Goal: Information Seeking & Learning: Check status

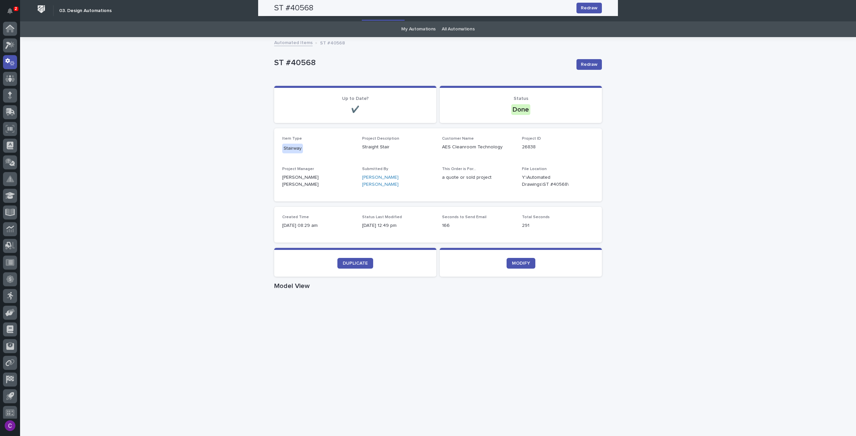
scroll to position [4, 0]
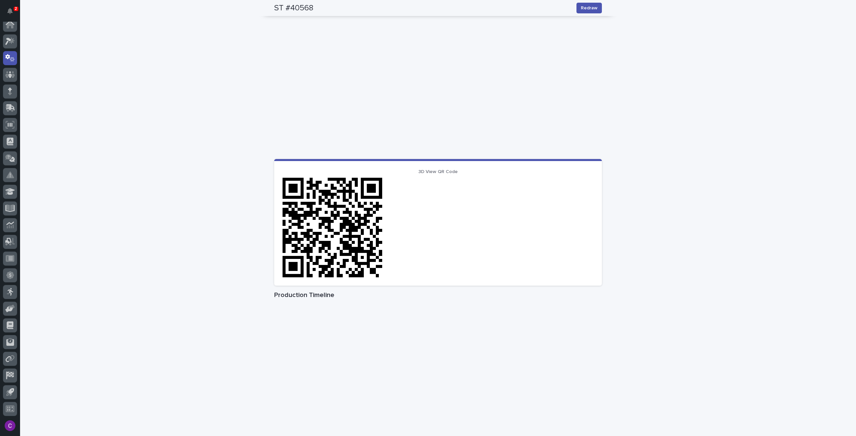
click at [122, 52] on div "Loading... Saving… Loading... Saving… ST #40568 Redraw ST #40568 Redraw Sorry, …" at bounding box center [438, 86] width 836 height 699
click at [10, 92] on icon at bounding box center [10, 93] width 4 height 4
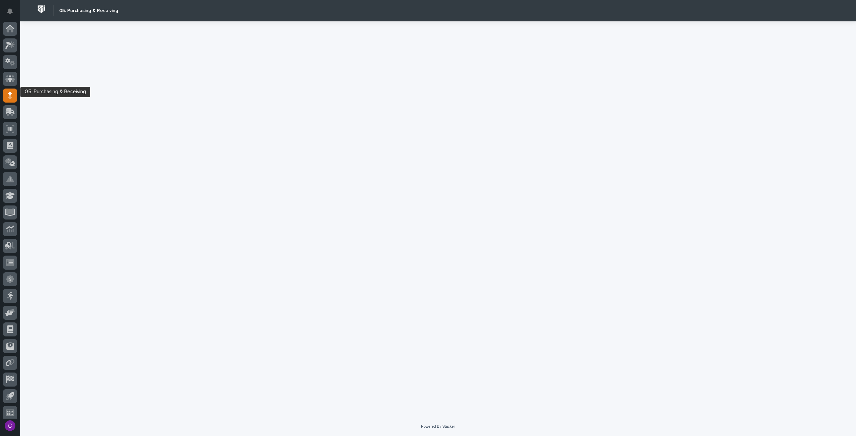
scroll to position [4, 0]
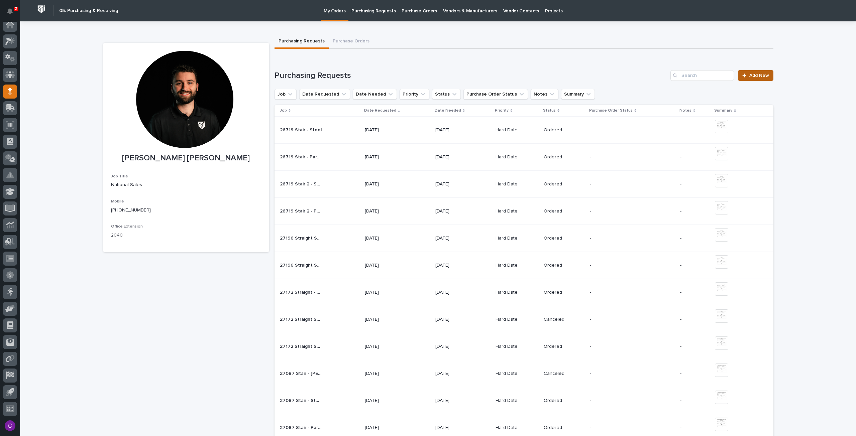
click at [742, 77] on icon at bounding box center [744, 76] width 4 height 4
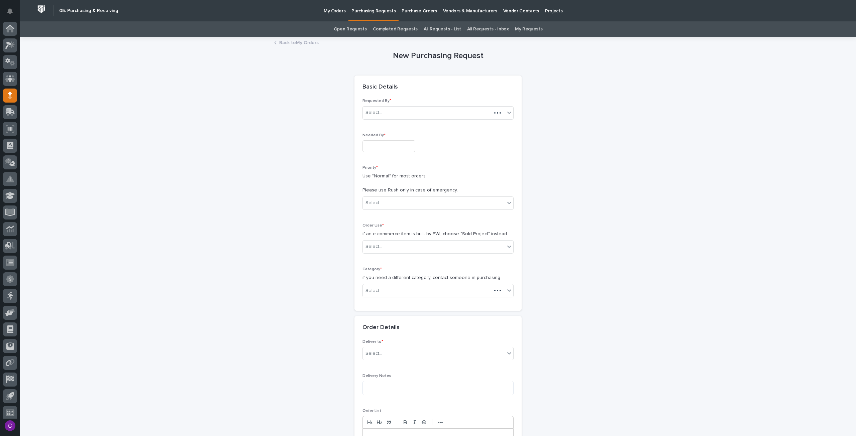
scroll to position [4, 0]
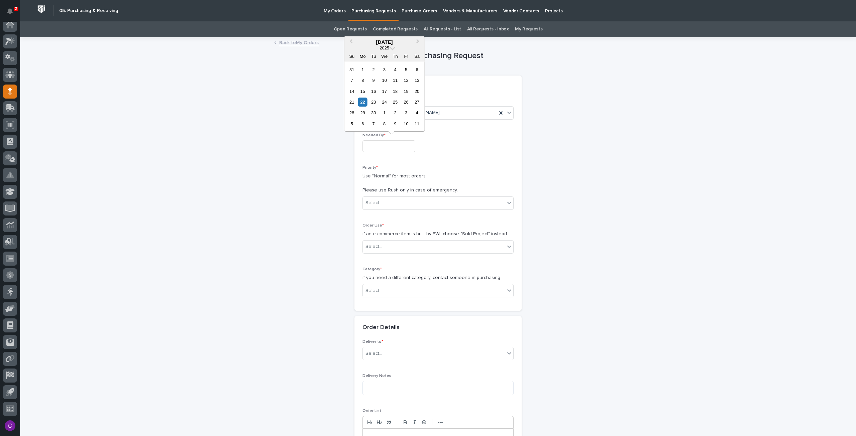
click at [390, 140] on input "text" at bounding box center [388, 146] width 53 height 12
click at [382, 101] on div "24" at bounding box center [384, 102] width 9 height 9
type input "**********"
click at [433, 200] on div "Select..." at bounding box center [434, 203] width 142 height 11
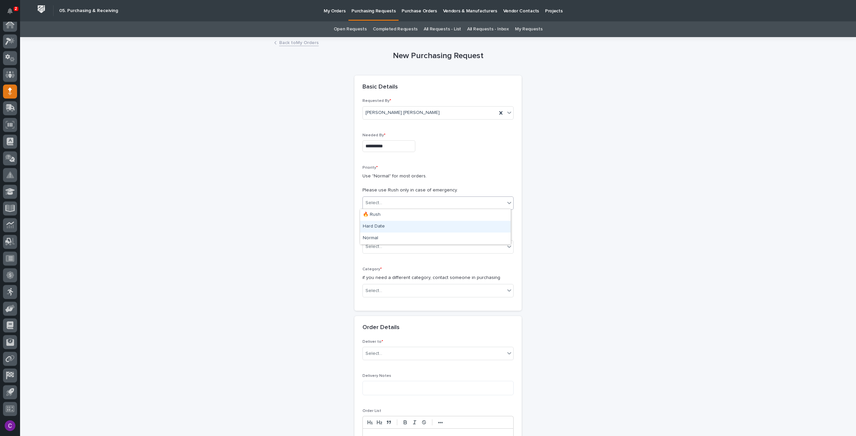
click at [413, 226] on div "Hard Date" at bounding box center [435, 227] width 150 height 12
click at [424, 245] on div "Select..." at bounding box center [434, 246] width 142 height 11
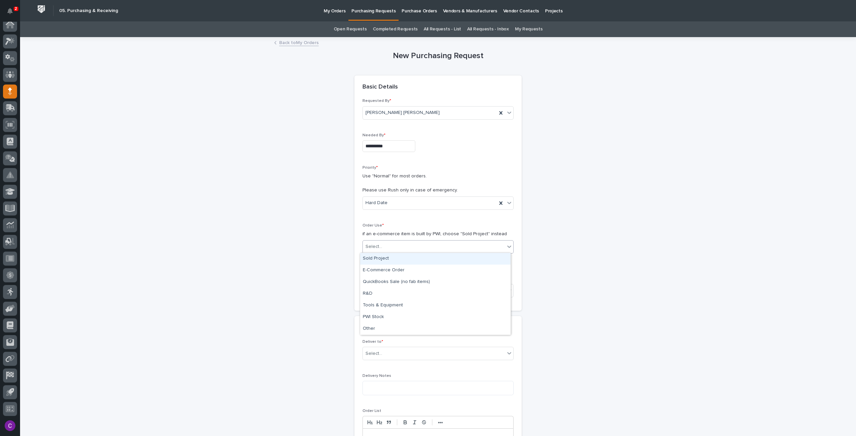
click at [418, 261] on div "Sold Project" at bounding box center [435, 259] width 150 height 12
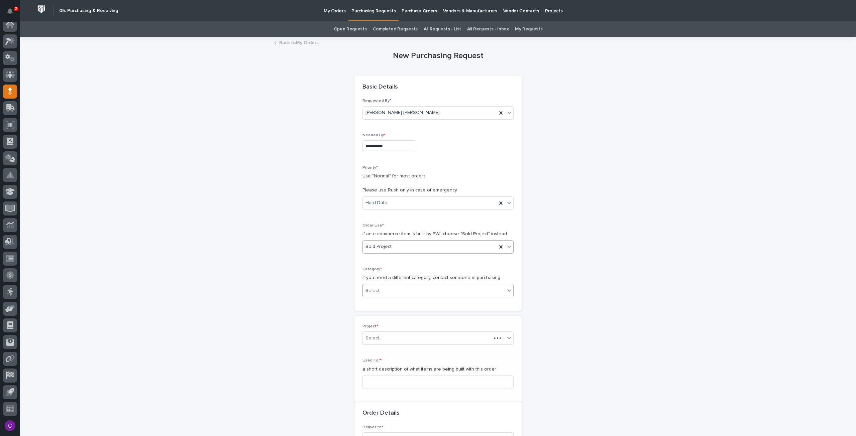
click at [413, 285] on div "Select..." at bounding box center [434, 290] width 142 height 11
click at [408, 384] on div "Steel" at bounding box center [435, 384] width 150 height 12
click at [390, 344] on div "Project * Select..." at bounding box center [437, 337] width 151 height 26
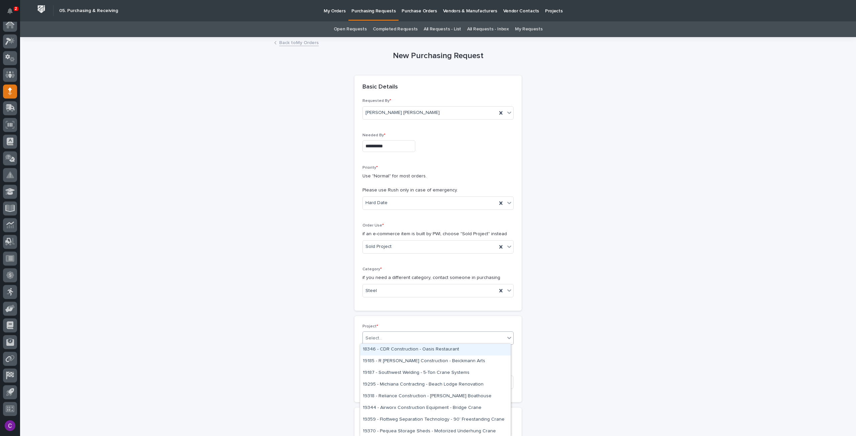
click at [386, 339] on div "Select..." at bounding box center [434, 338] width 142 height 11
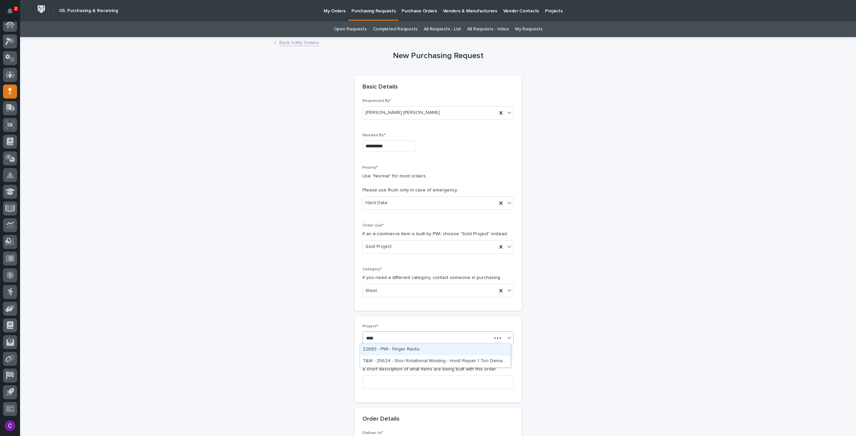
type input "*****"
click at [402, 350] on div "26838 - Stair Zone - AES Cleanroom Technology - GA - Straight Stair" at bounding box center [435, 350] width 150 height 12
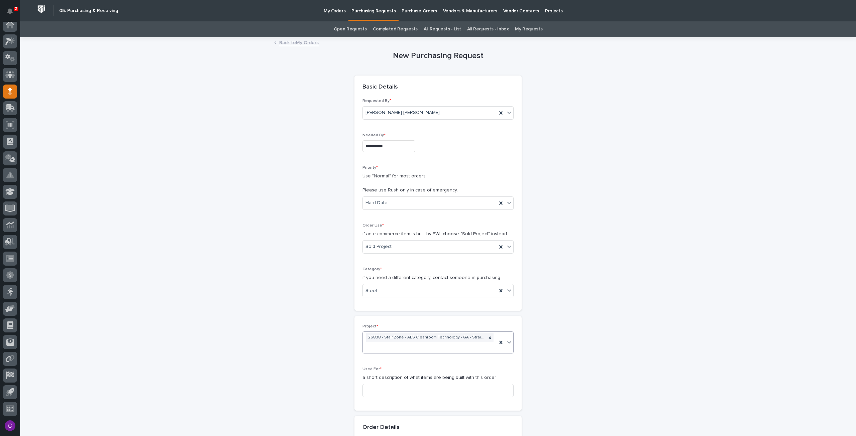
scroll to position [33, 0]
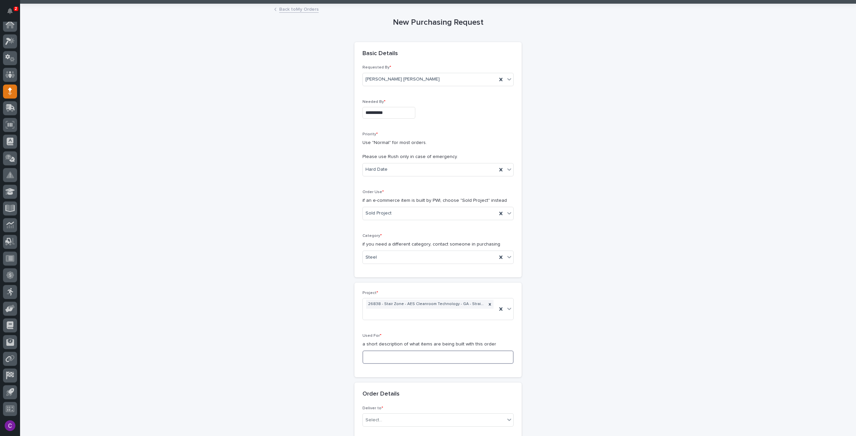
click at [392, 354] on input at bounding box center [437, 357] width 151 height 13
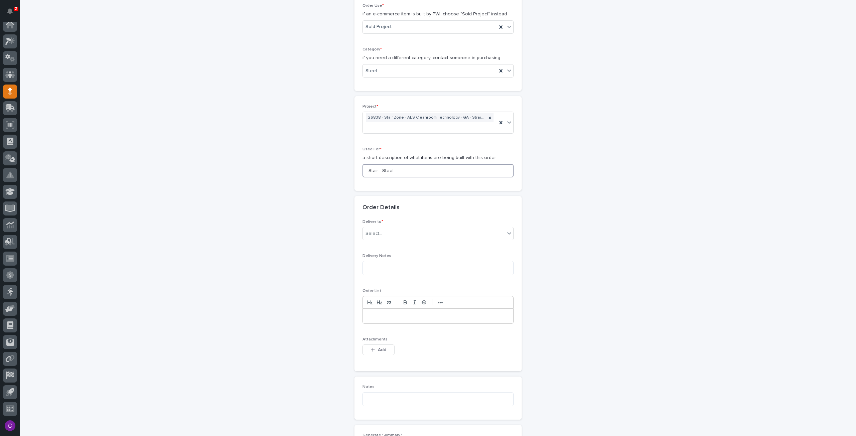
scroll to position [267, 0]
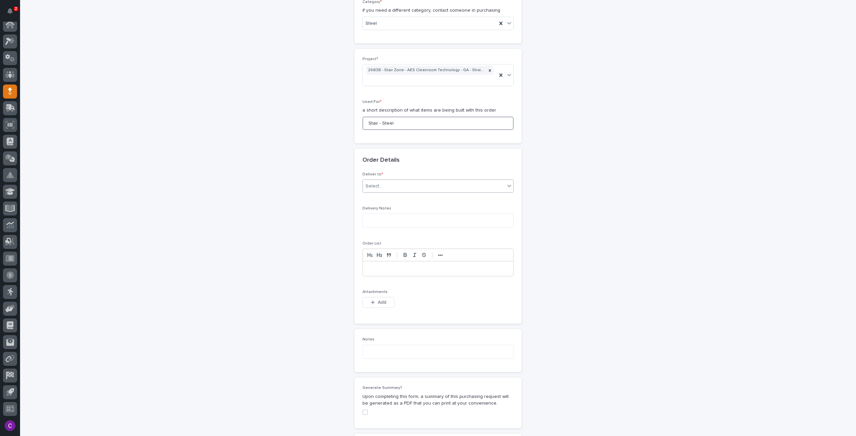
type input "Stair - Steel"
click at [400, 189] on div "Select..." at bounding box center [434, 186] width 142 height 11
click at [396, 197] on div "PWI" at bounding box center [435, 198] width 150 height 12
click at [378, 299] on span "Add" at bounding box center [382, 302] width 8 height 6
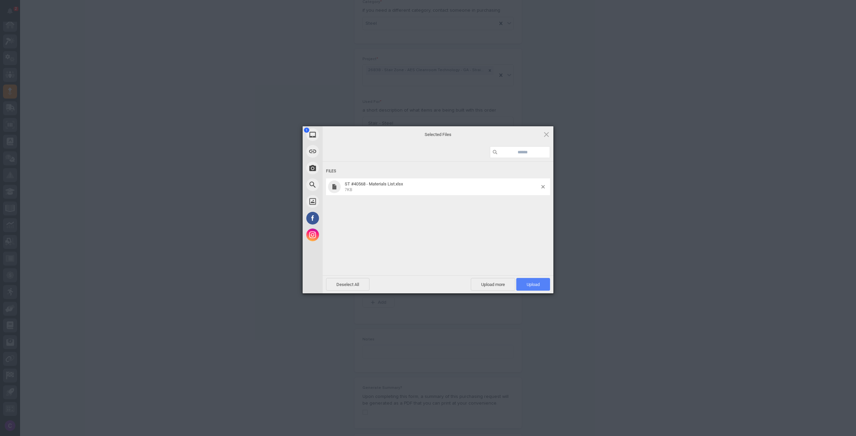
click at [539, 288] on span "Upload 1" at bounding box center [533, 284] width 34 height 13
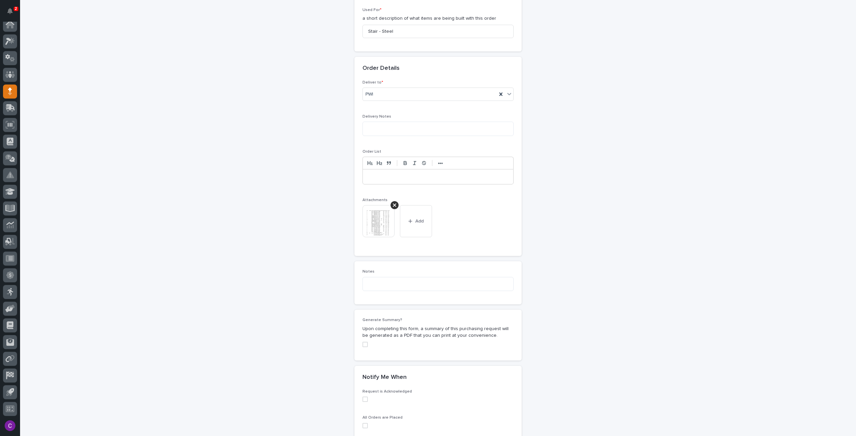
scroll to position [447, 0]
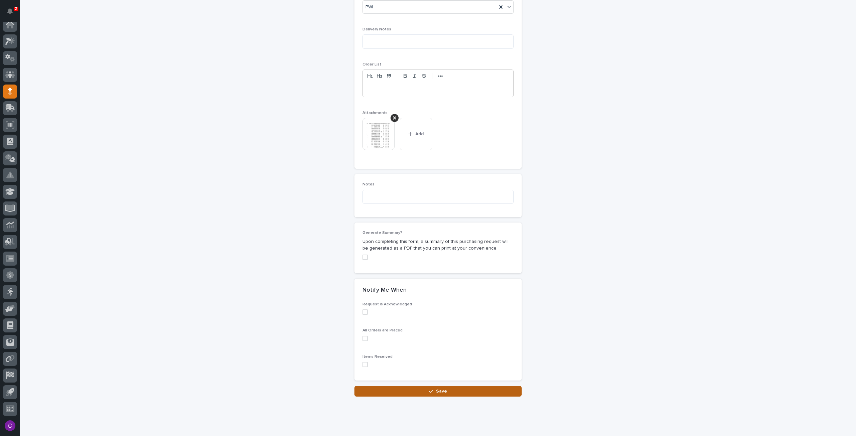
click at [479, 387] on button "Save" at bounding box center [437, 391] width 167 height 11
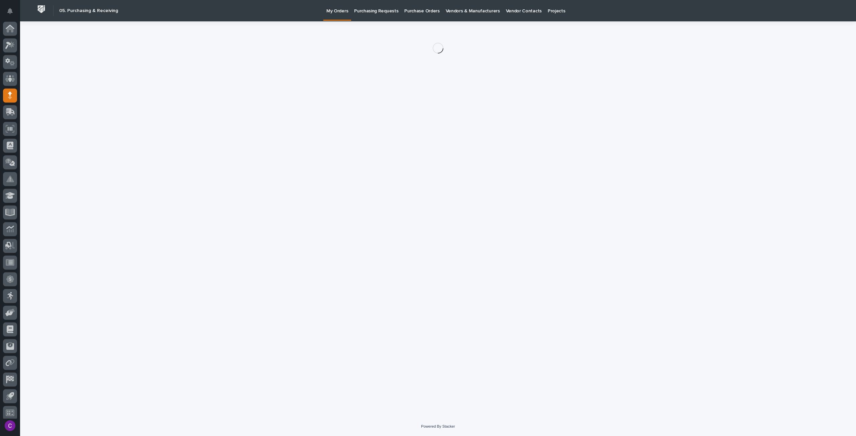
scroll to position [4, 0]
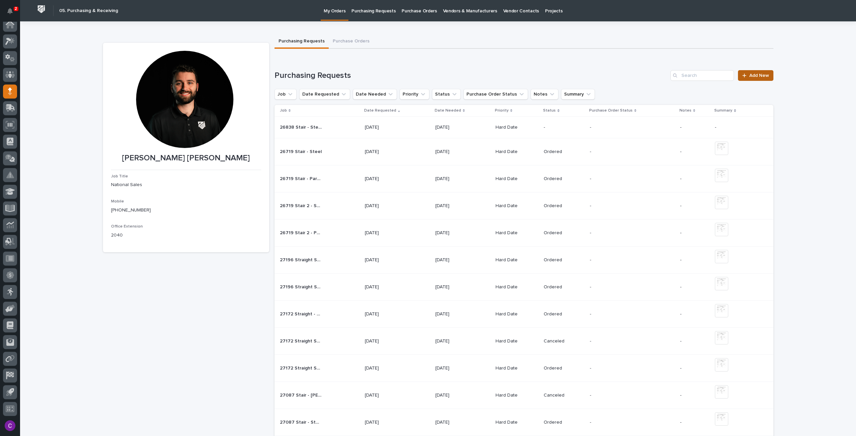
click at [745, 77] on div at bounding box center [745, 75] width 7 height 5
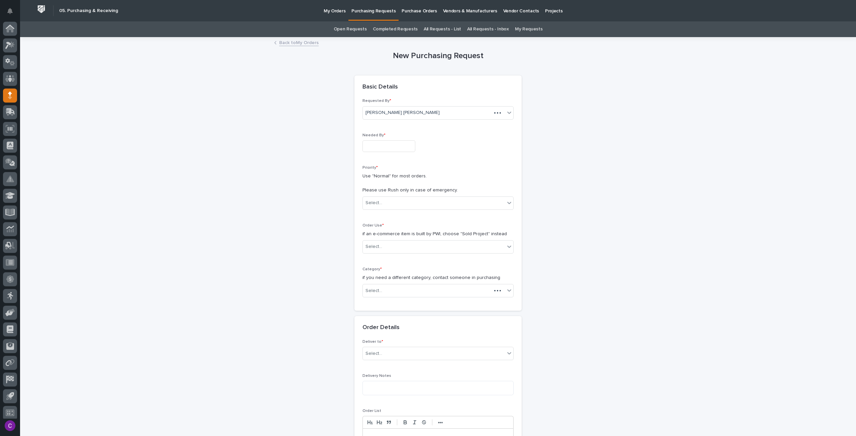
scroll to position [4, 0]
click at [378, 150] on input "text" at bounding box center [388, 146] width 53 height 12
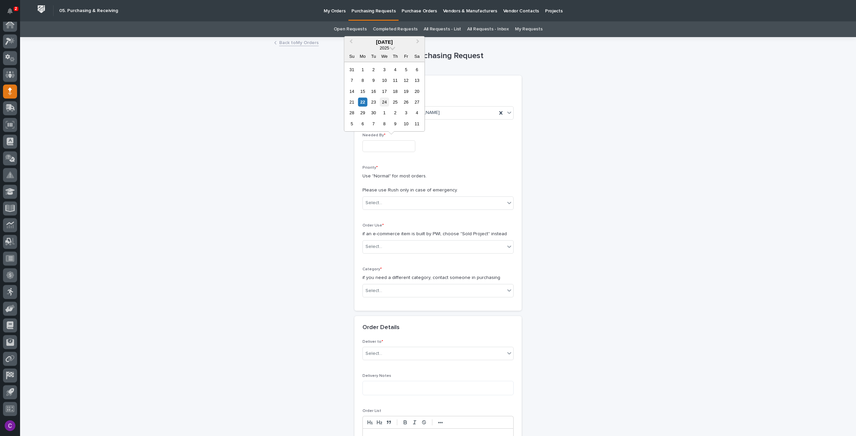
click at [386, 102] on div "24" at bounding box center [384, 102] width 9 height 9
type input "**********"
click at [414, 203] on div "Select..." at bounding box center [434, 203] width 142 height 11
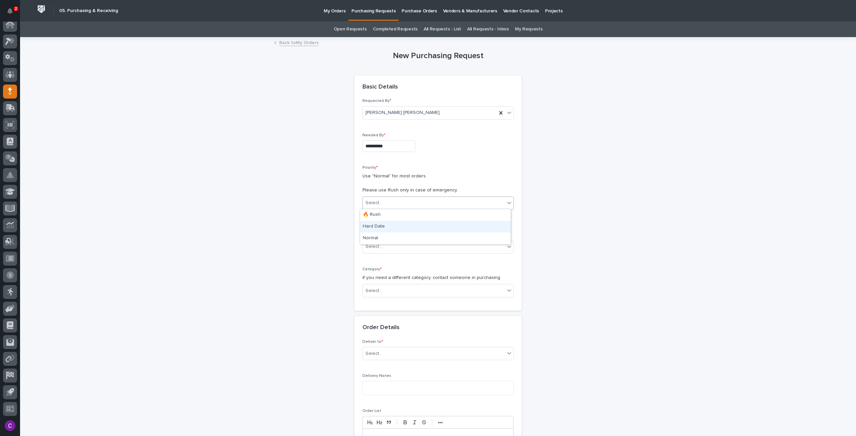
click at [408, 226] on div "Hard Date" at bounding box center [435, 227] width 150 height 12
click at [405, 247] on div "Select..." at bounding box center [434, 246] width 142 height 11
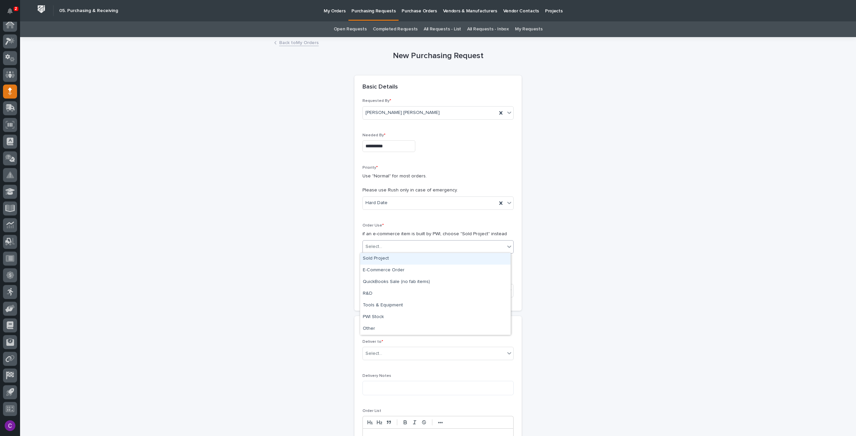
drag, startPoint x: 402, startPoint y: 258, endPoint x: 401, endPoint y: 264, distance: 5.7
click at [402, 259] on div "Sold Project" at bounding box center [435, 259] width 150 height 12
click at [401, 265] on div "**********" at bounding box center [437, 201] width 151 height 204
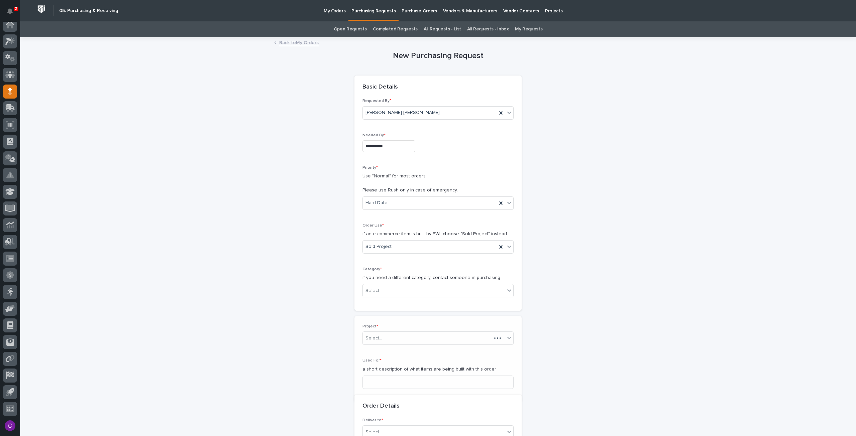
click at [409, 297] on div "Category * if you need a different category, contact someone in purchasing Sele…" at bounding box center [437, 285] width 151 height 36
click at [404, 289] on div "Select..." at bounding box center [434, 290] width 142 height 11
click at [410, 362] on div "Parts & Hardware" at bounding box center [435, 361] width 150 height 12
click at [396, 341] on div "Select..." at bounding box center [434, 338] width 142 height 11
type input "*****"
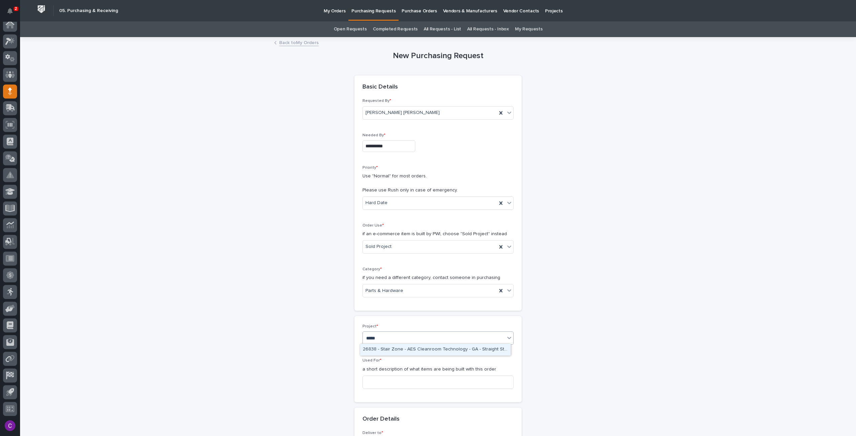
click at [394, 347] on div "26838 - Stair Zone - AES Cleanroom Technology - GA - Straight Stair" at bounding box center [435, 350] width 150 height 12
click at [392, 391] on input at bounding box center [437, 390] width 151 height 13
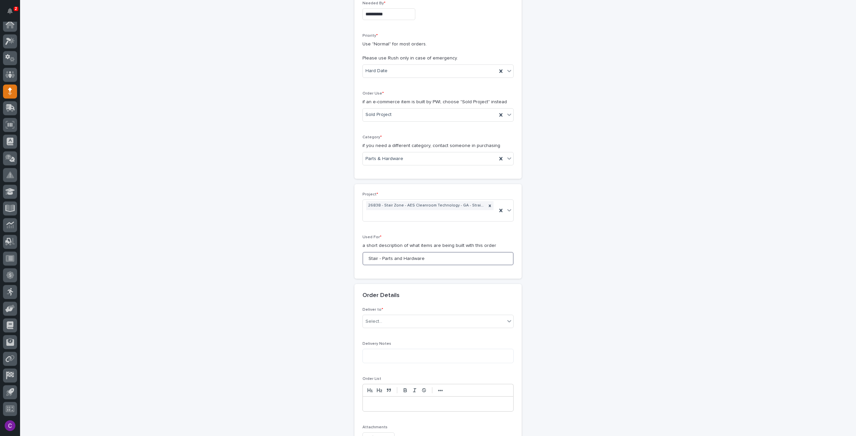
scroll to position [234, 0]
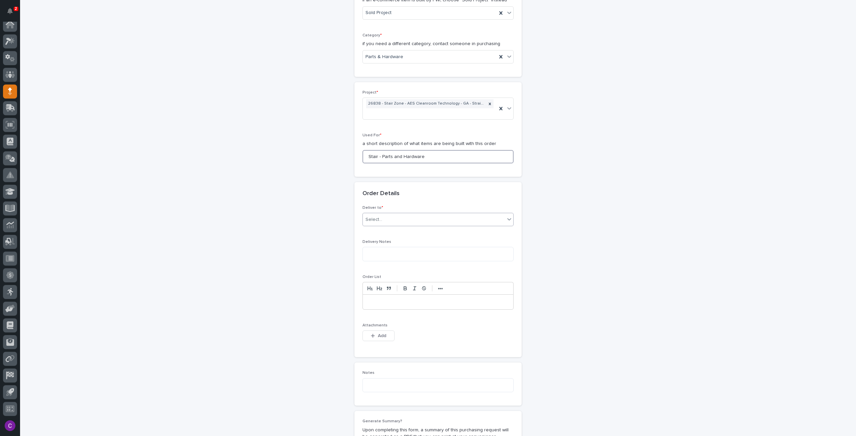
type input "Stair - Parts and Hardware"
click at [404, 216] on div "Select..." at bounding box center [434, 219] width 142 height 11
click at [396, 231] on div "PWI" at bounding box center [435, 231] width 150 height 12
click at [398, 255] on textarea at bounding box center [437, 254] width 151 height 14
drag, startPoint x: 381, startPoint y: 328, endPoint x: 380, endPoint y: 331, distance: 3.6
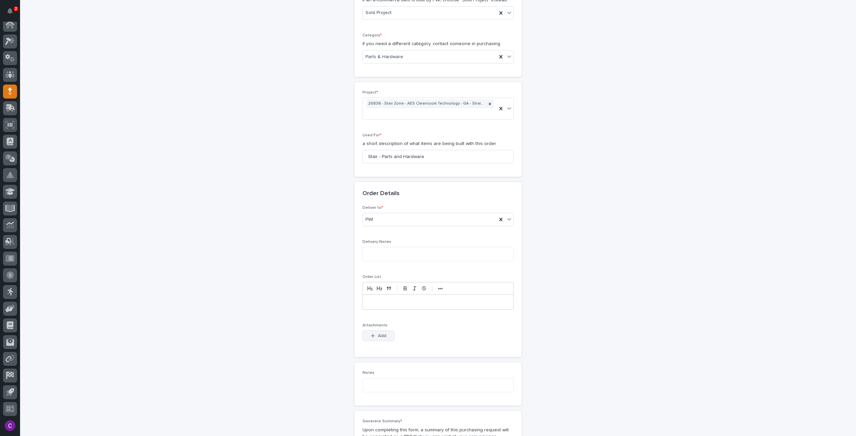
click at [381, 328] on div "Attachments This file cannot be opened Download File Add" at bounding box center [437, 336] width 151 height 26
click at [377, 337] on button "Add" at bounding box center [378, 336] width 32 height 11
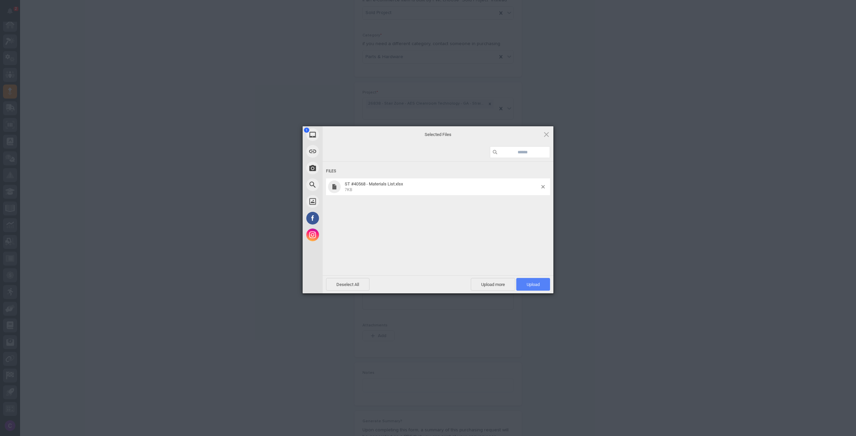
click at [525, 280] on span "Upload 1" at bounding box center [533, 284] width 34 height 13
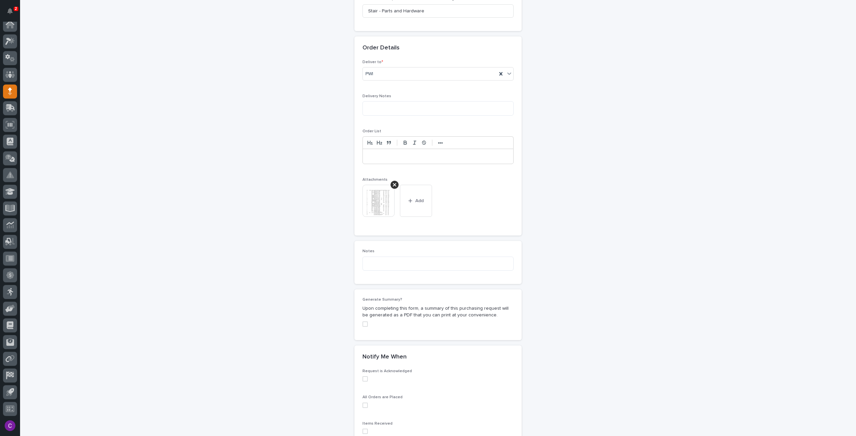
scroll to position [457, 0]
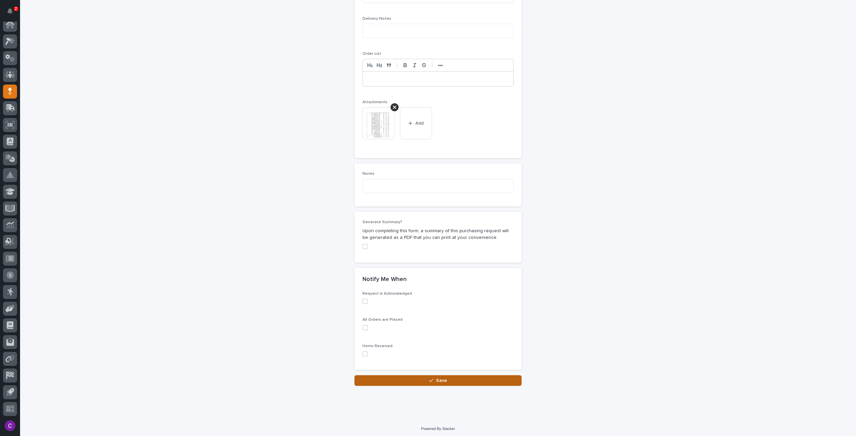
click at [469, 377] on button "Save" at bounding box center [437, 380] width 167 height 11
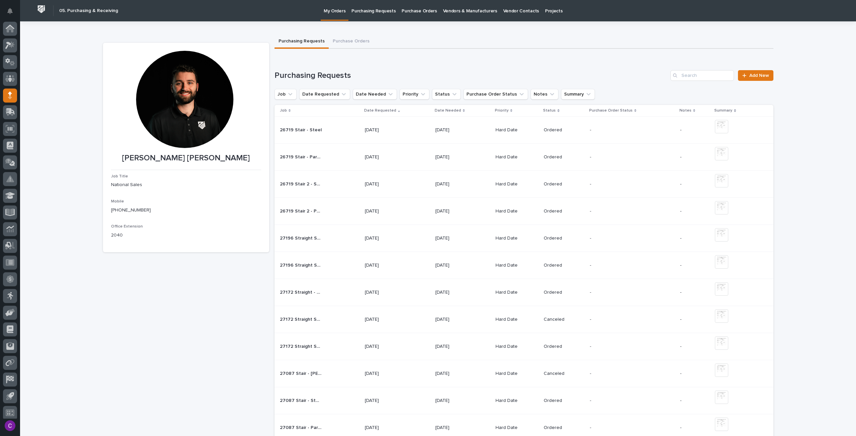
scroll to position [4, 0]
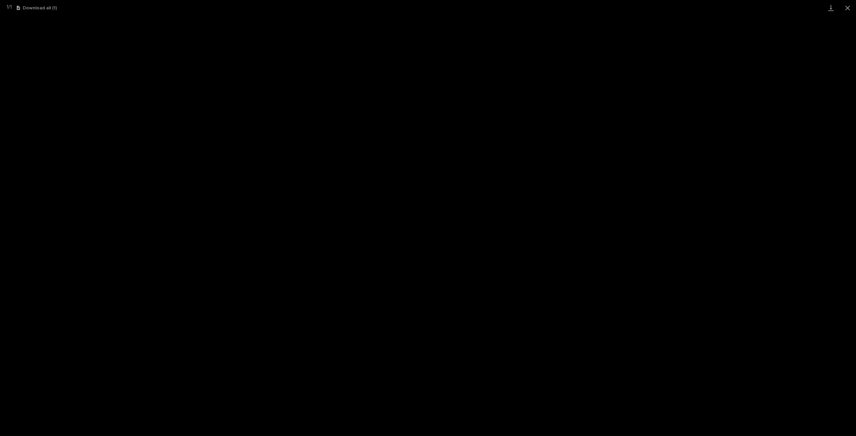
scroll to position [4, 0]
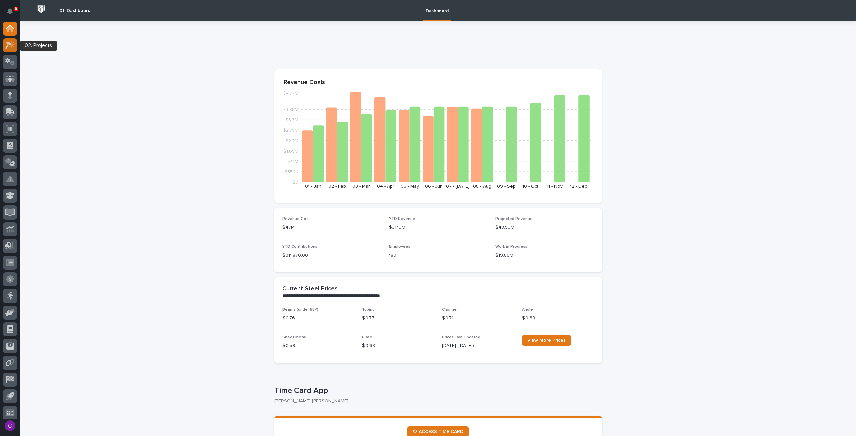
click at [9, 47] on icon at bounding box center [10, 45] width 10 height 8
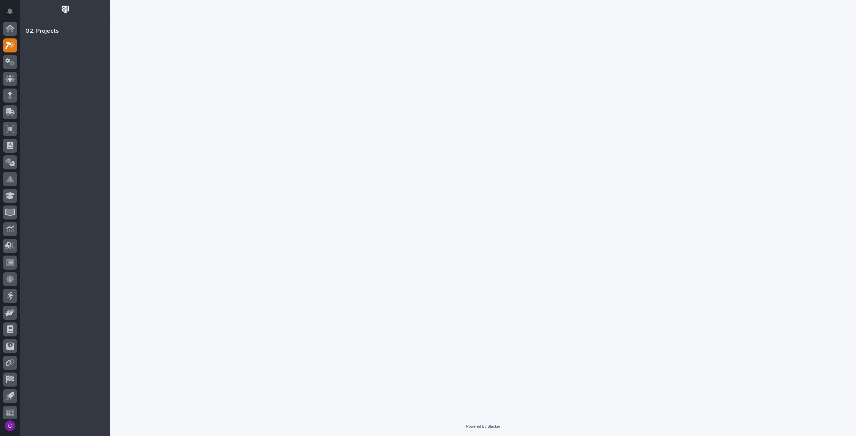
scroll to position [4, 0]
click at [12, 56] on icon at bounding box center [10, 58] width 10 height 8
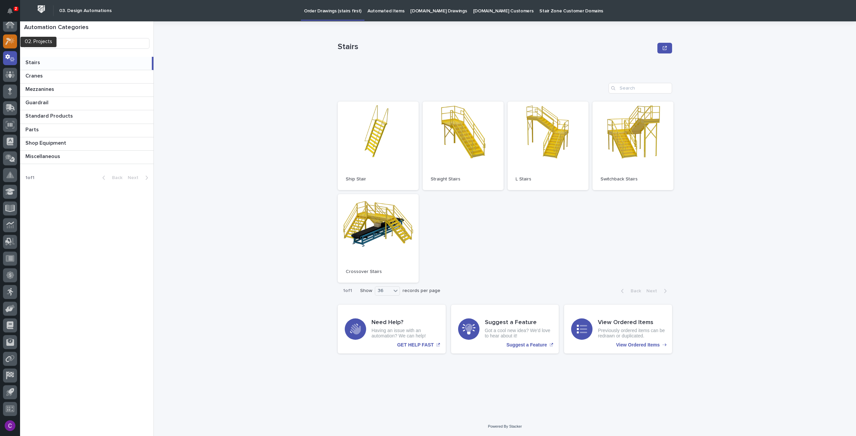
click at [10, 41] on icon at bounding box center [8, 41] width 6 height 7
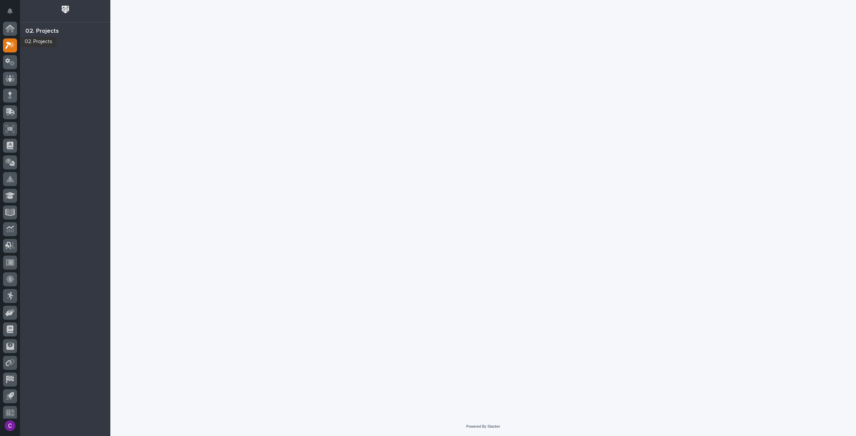
scroll to position [4, 0]
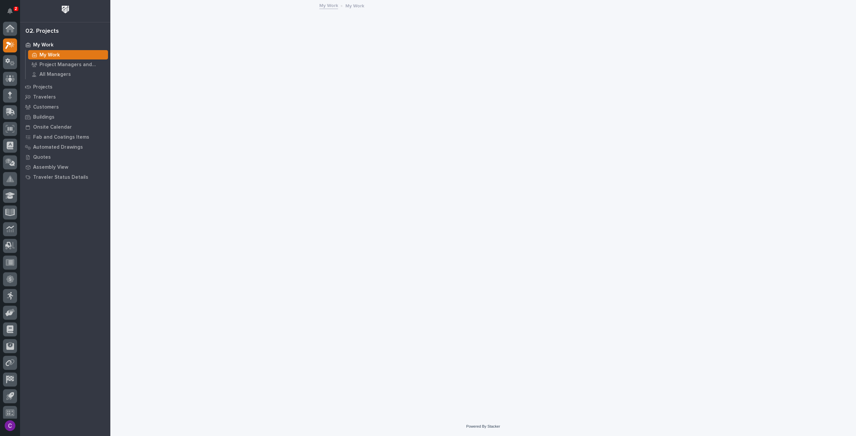
scroll to position [4, 0]
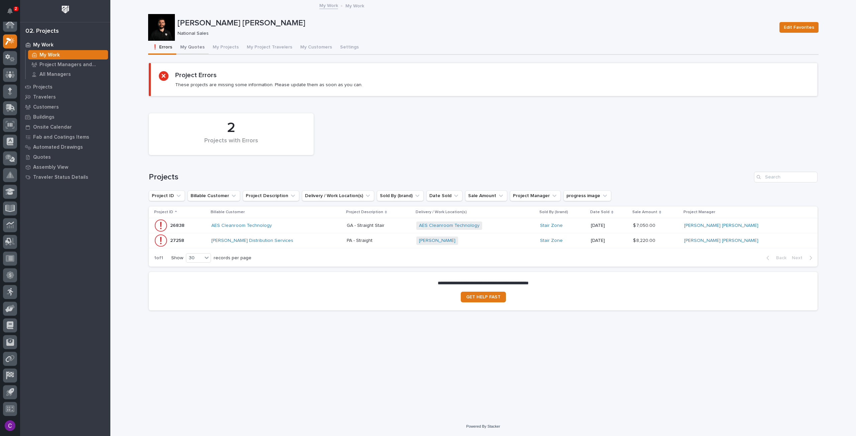
click at [201, 53] on button "My Quotes" at bounding box center [192, 48] width 32 height 14
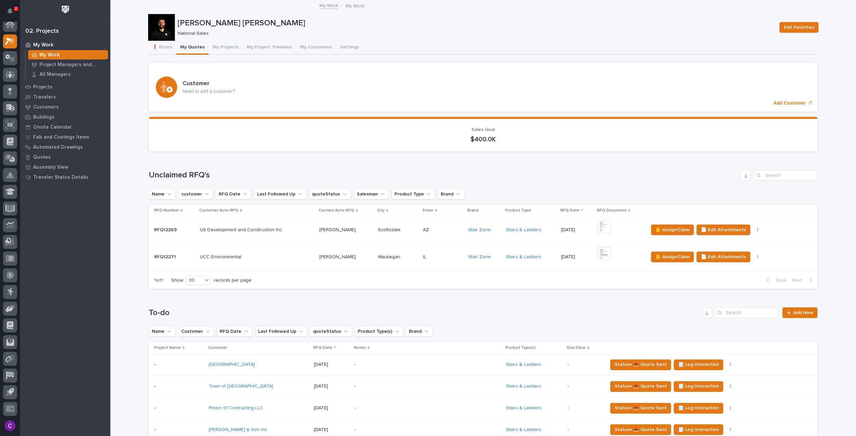
click at [292, 257] on p at bounding box center [257, 257] width 114 height 6
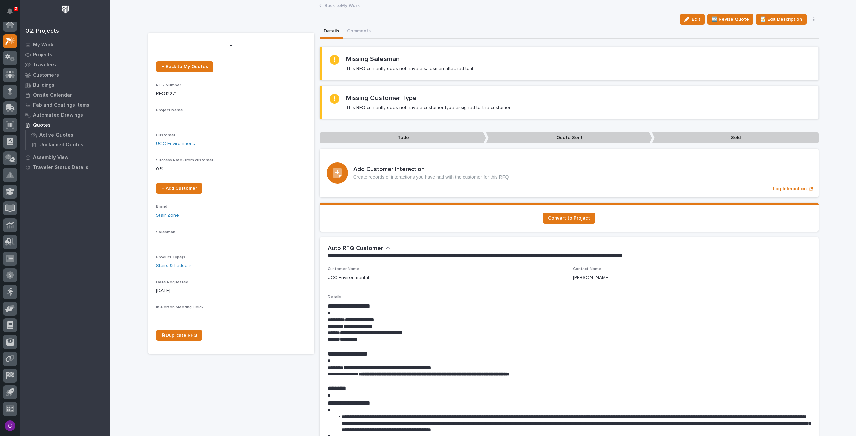
click at [340, 4] on link "Back to My Work" at bounding box center [341, 5] width 35 height 8
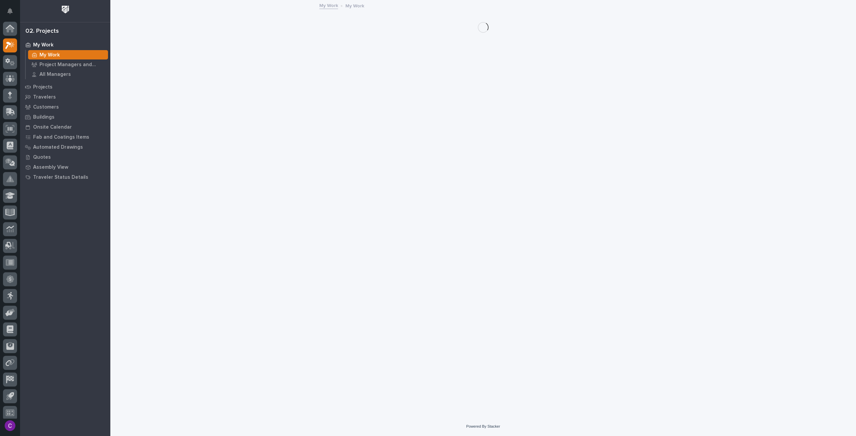
scroll to position [4, 0]
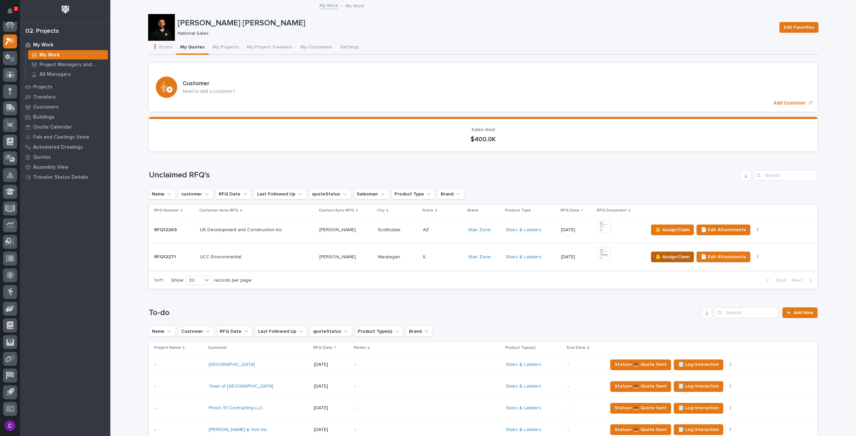
click at [660, 254] on span "✋ Assign/Claim" at bounding box center [672, 257] width 34 height 8
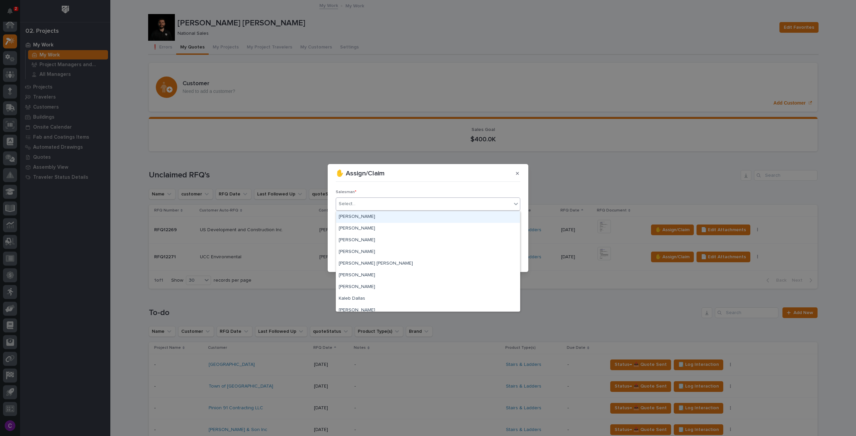
click at [385, 199] on div "Select..." at bounding box center [423, 204] width 175 height 11
click at [378, 265] on div "[PERSON_NAME] [PERSON_NAME]" at bounding box center [428, 264] width 184 height 12
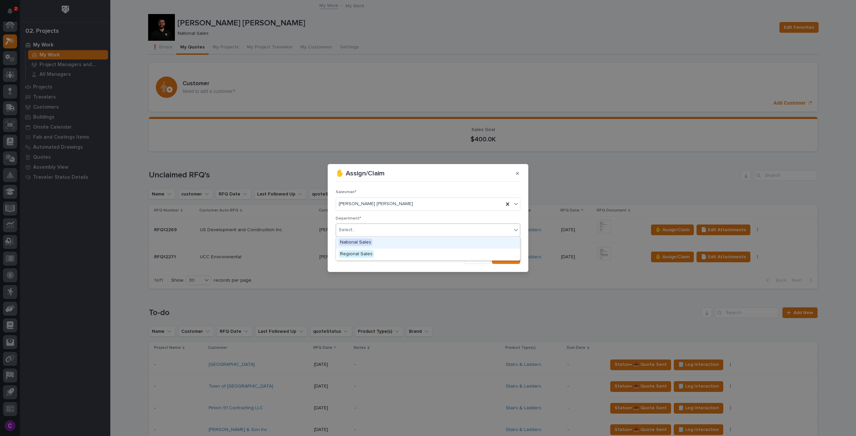
click at [407, 232] on div "Select..." at bounding box center [423, 230] width 175 height 11
click at [375, 243] on div "National Sales" at bounding box center [428, 243] width 184 height 12
click at [503, 259] on div "button" at bounding box center [500, 258] width 7 height 5
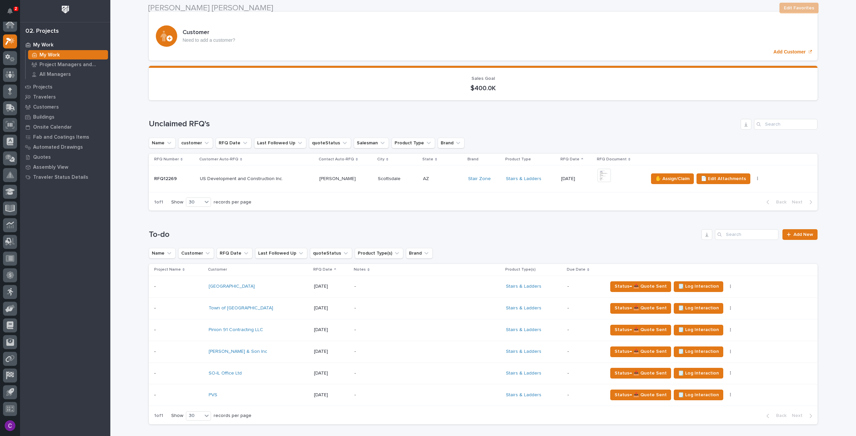
scroll to position [67, 0]
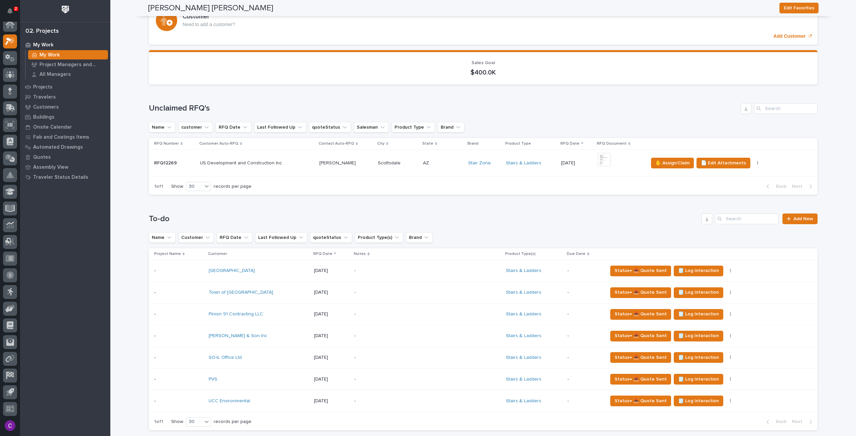
click at [436, 160] on p at bounding box center [443, 163] width 40 height 6
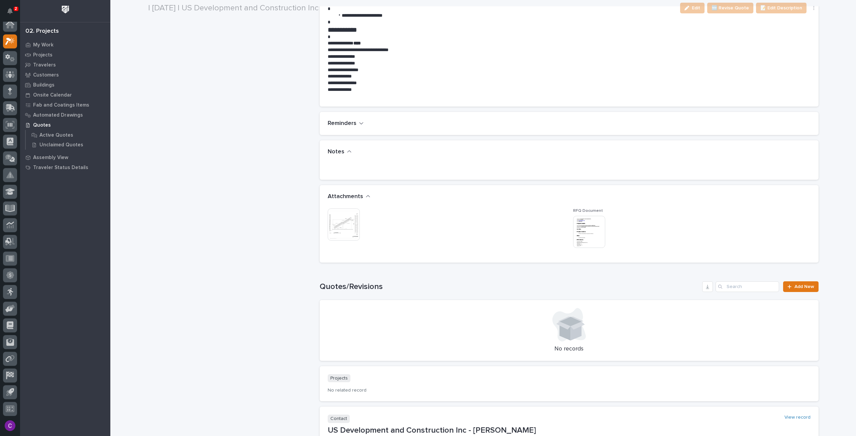
scroll to position [435, 0]
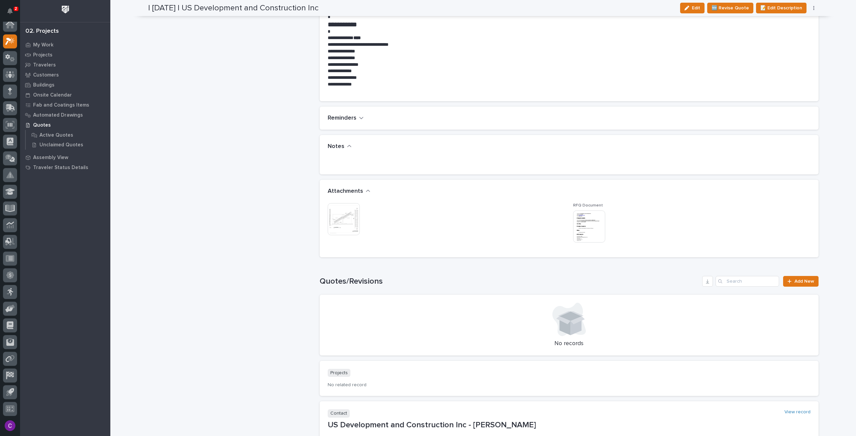
click at [349, 211] on img at bounding box center [344, 219] width 32 height 32
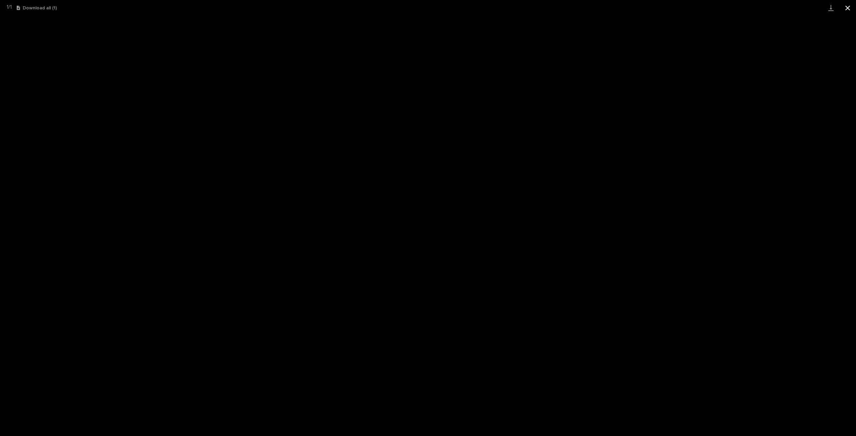
click at [844, 5] on button "Close gallery" at bounding box center [847, 8] width 17 height 16
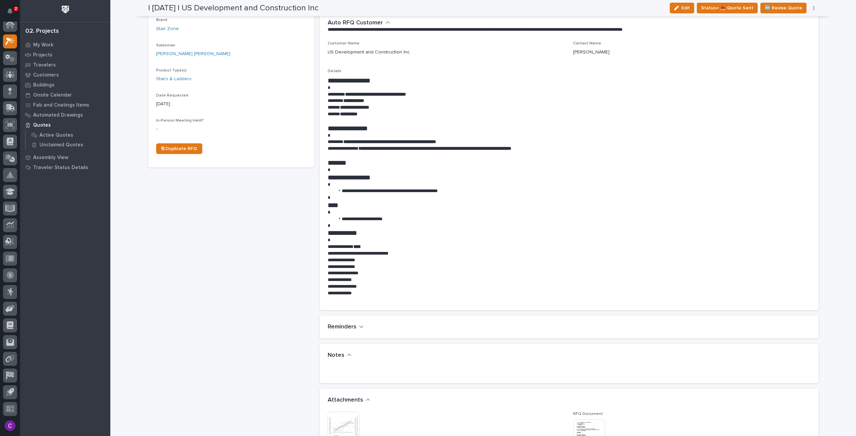
scroll to position [0, 0]
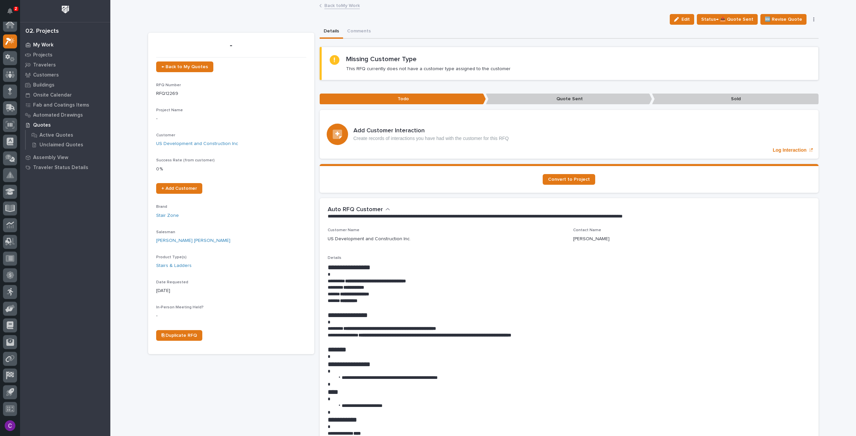
click at [43, 40] on div "My Work" at bounding box center [65, 44] width 87 height 9
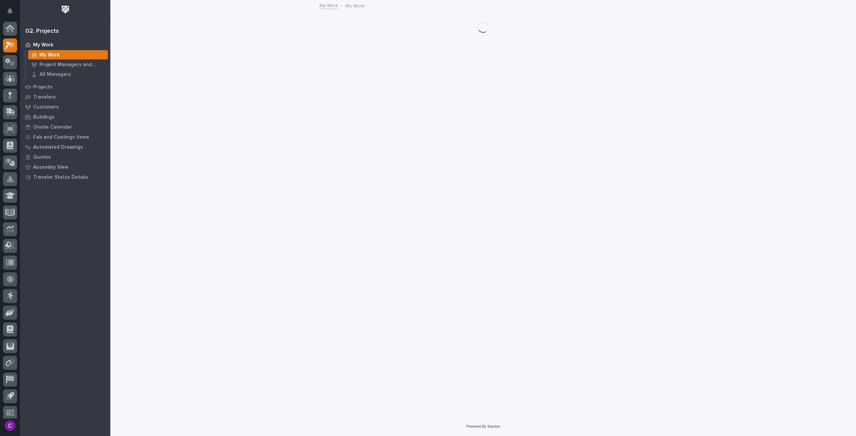
scroll to position [4, 0]
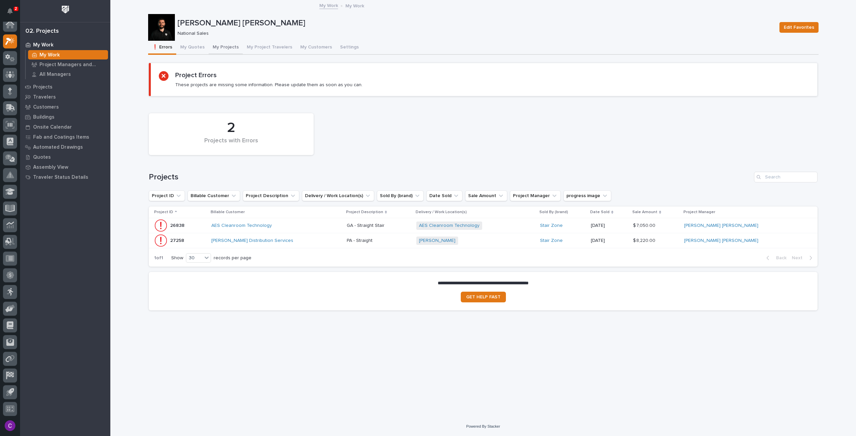
click at [226, 45] on button "My Projects" at bounding box center [226, 48] width 34 height 14
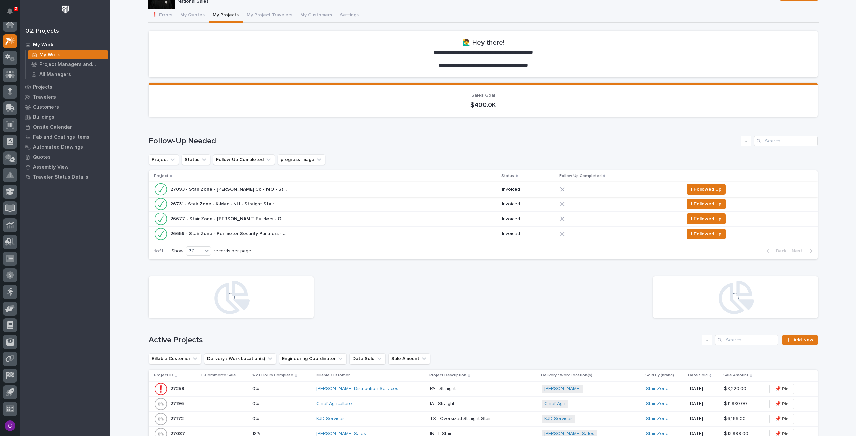
scroll to position [33, 0]
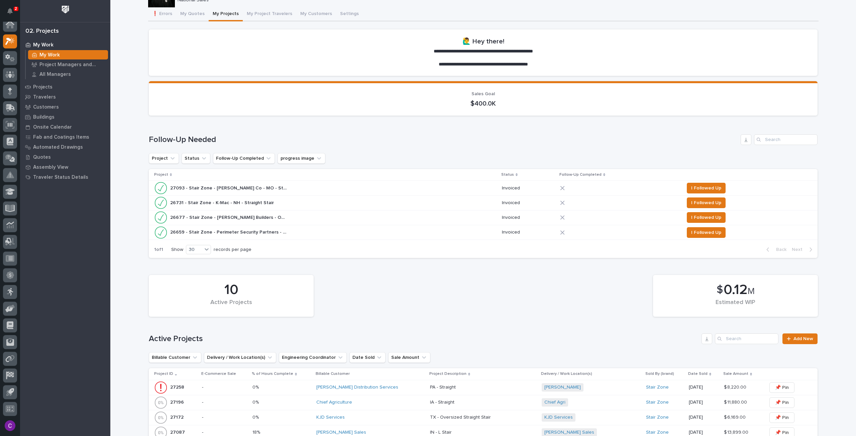
click at [338, 192] on div "27093 - Stair Zone - Carl A Nelson Co - MO - Straight Stair II 27093 - Stair Zo…" at bounding box center [325, 187] width 342 height 13
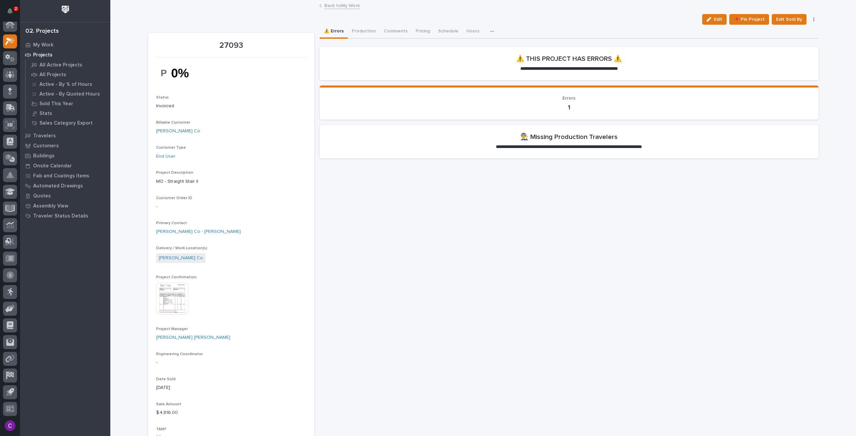
click at [181, 301] on img at bounding box center [172, 299] width 32 height 32
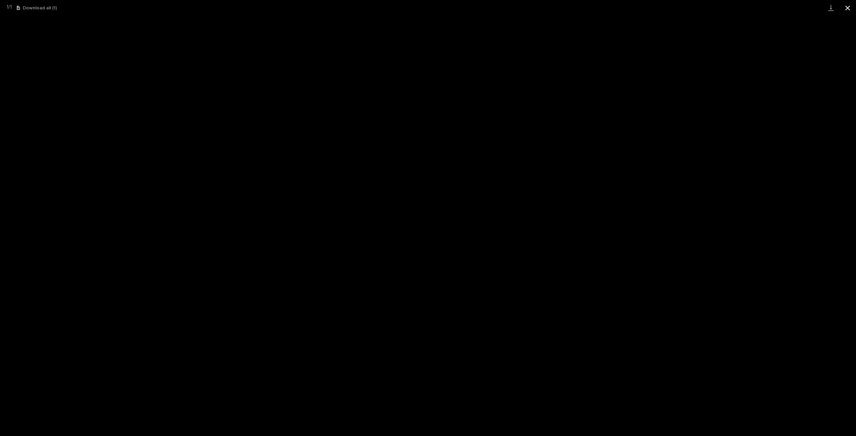
click at [848, 8] on button "Close gallery" at bounding box center [847, 8] width 17 height 16
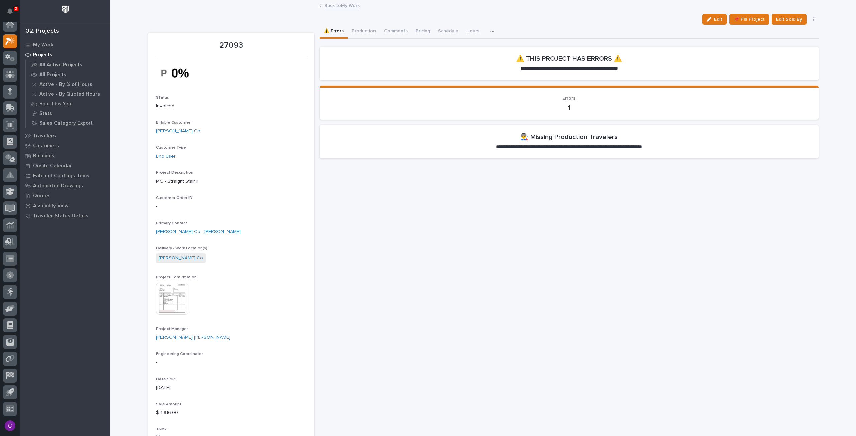
click at [349, 6] on link "Back to My Work" at bounding box center [341, 5] width 35 height 8
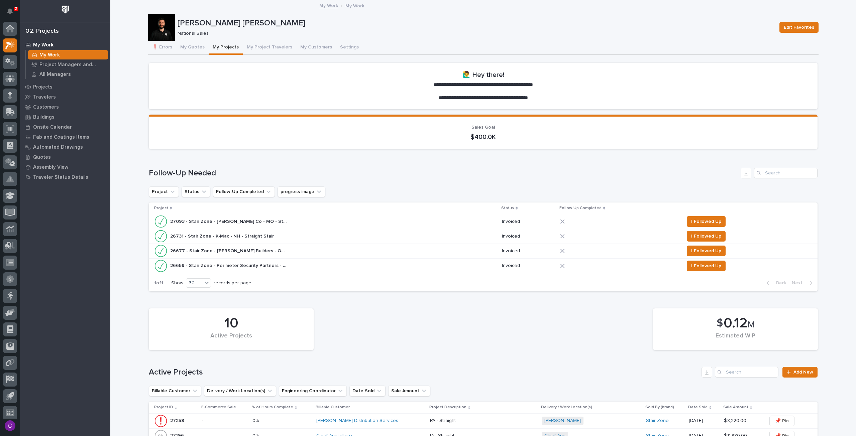
scroll to position [4, 0]
click at [306, 253] on div "26677 - Stair Zone - Sullivan Builders - OH - Straight Stair 26677 - Stair Zone…" at bounding box center [325, 250] width 342 height 13
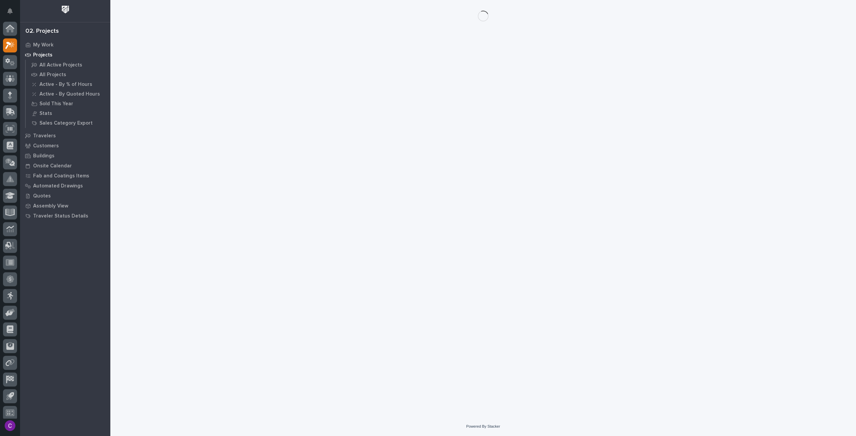
scroll to position [4, 0]
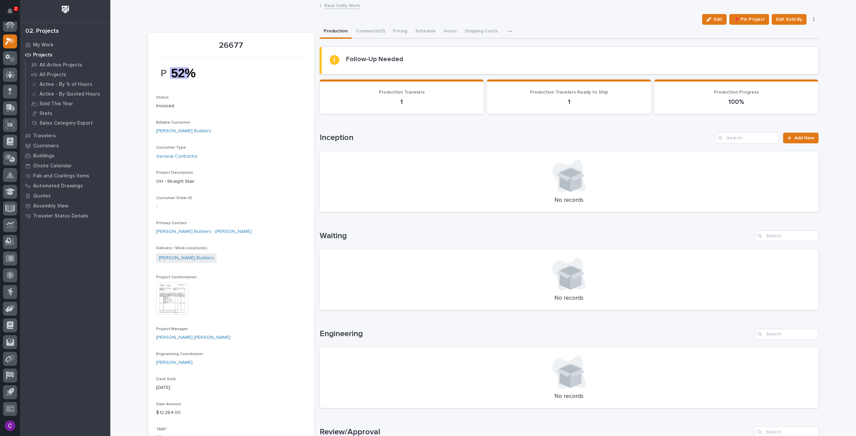
click at [342, 4] on link "Back to My Work" at bounding box center [341, 5] width 35 height 8
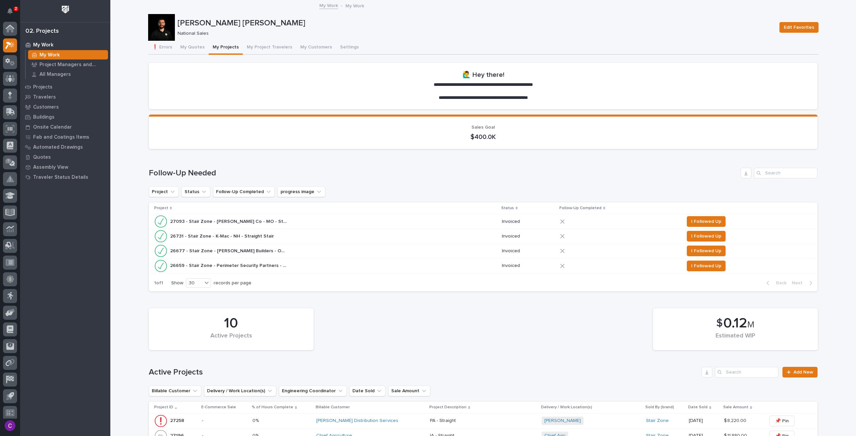
scroll to position [4, 0]
click at [297, 270] on div "26659 - Stair Zone - Perimeter Security Partners - MO - Straight Stairs 26659 -…" at bounding box center [325, 265] width 342 height 13
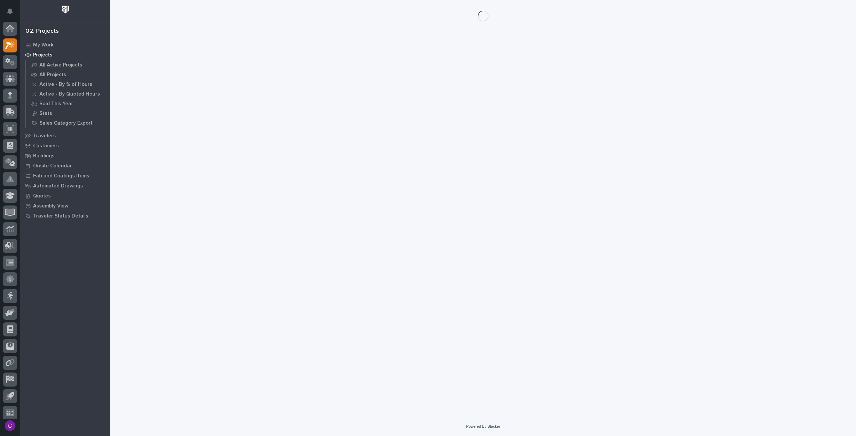
scroll to position [4, 0]
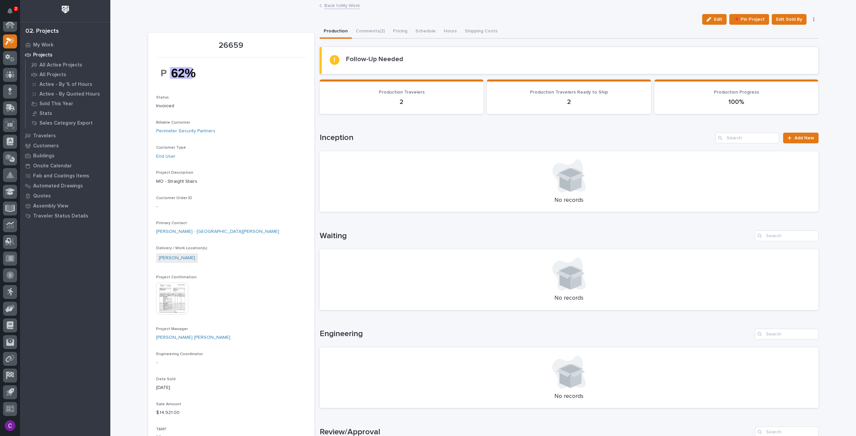
click at [340, 2] on link "Back to My Work" at bounding box center [341, 5] width 35 height 8
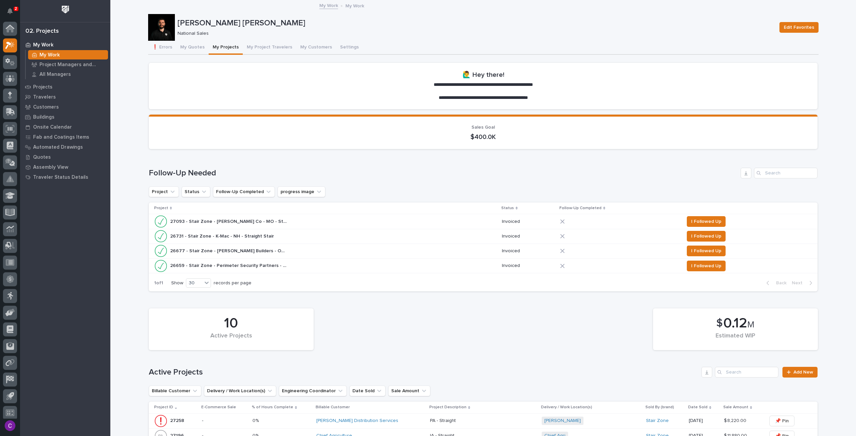
scroll to position [4, 0]
click at [302, 236] on div "26731 - Stair Zone - K-Mac - NH - Straight Stair 26731 - Stair Zone - K-Mac - N…" at bounding box center [325, 236] width 342 height 13
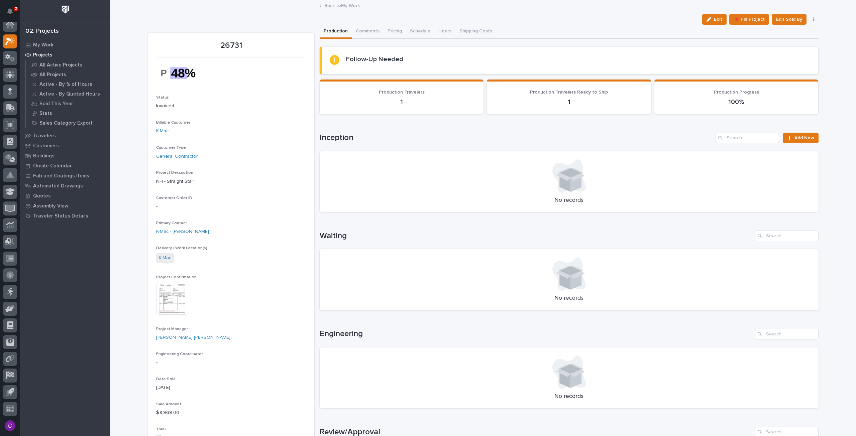
click at [344, 6] on link "Back to My Work" at bounding box center [341, 5] width 35 height 8
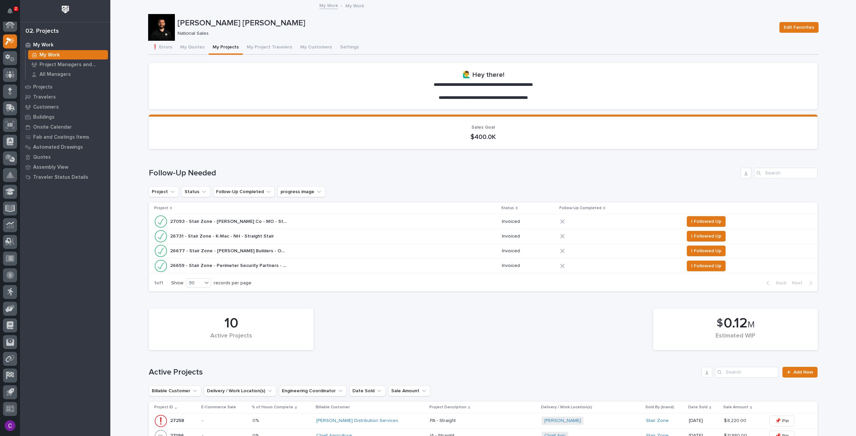
click at [314, 221] on div "27093 - Stair Zone - Carl A Nelson Co - MO - Straight Stair II 27093 - Stair Zo…" at bounding box center [325, 221] width 342 height 13
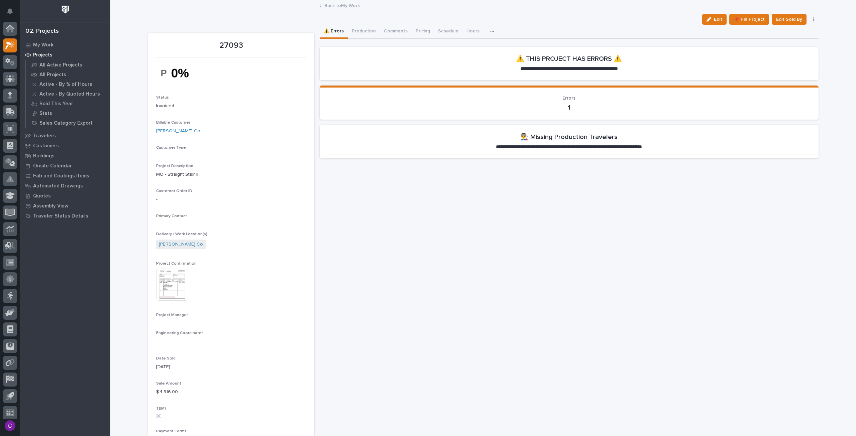
scroll to position [4, 0]
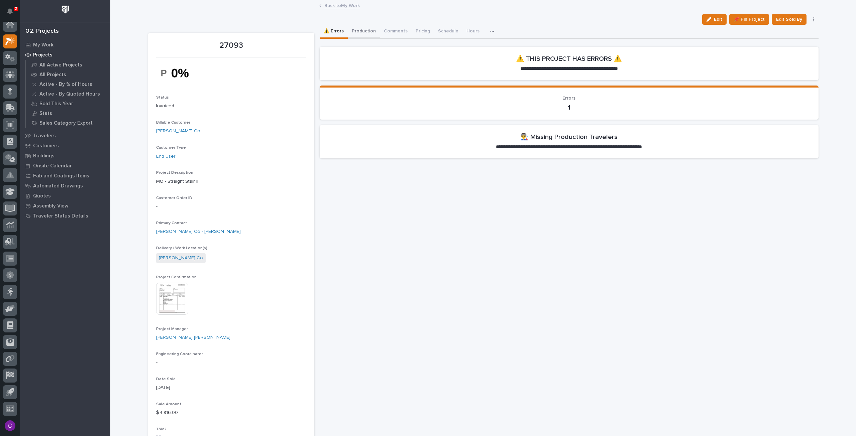
click at [355, 31] on button "Production" at bounding box center [364, 32] width 32 height 14
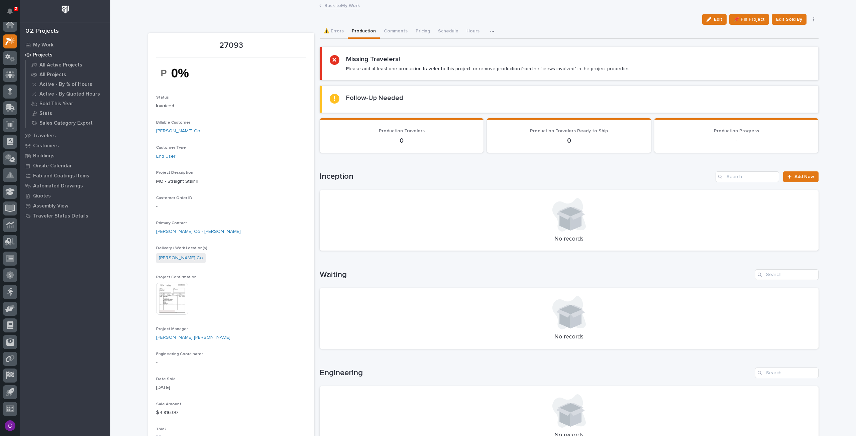
click at [335, 5] on link "Back to My Work" at bounding box center [341, 5] width 35 height 8
